Goal: Task Accomplishment & Management: Use online tool/utility

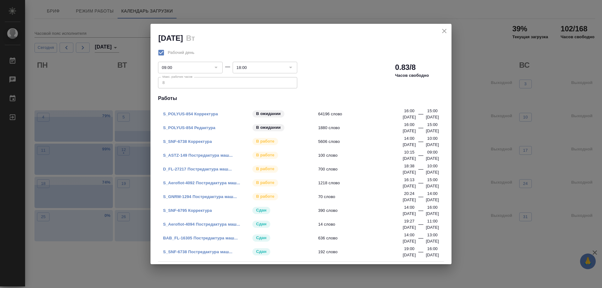
click at [208, 114] on link "S_POLYUS-854 Корректура" at bounding box center [190, 114] width 55 height 5
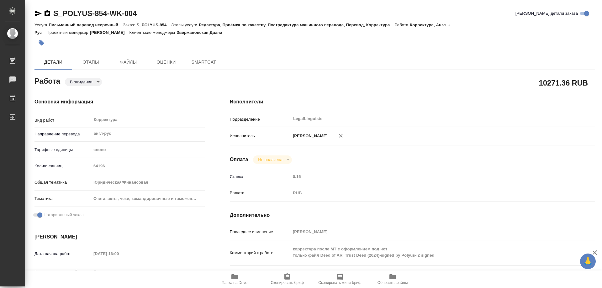
type textarea "x"
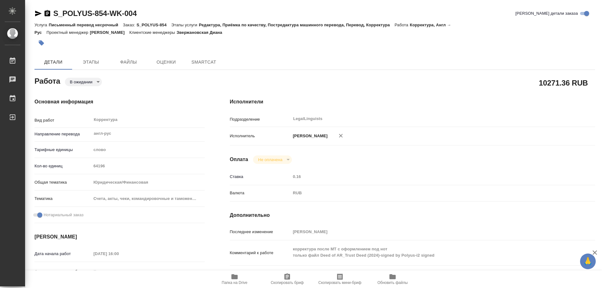
type textarea "x"
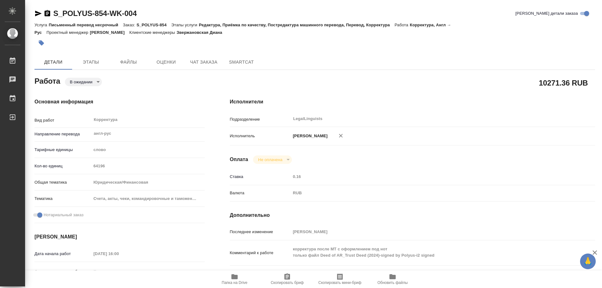
type textarea "x"
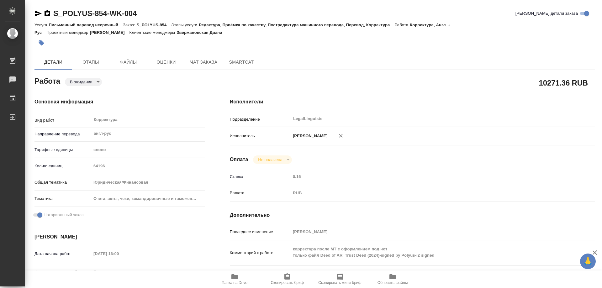
type textarea "x"
